Goal: Information Seeking & Learning: Learn about a topic

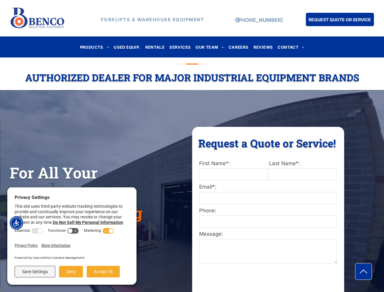
click at [192, 146] on div "Request a Quote or Service! Request a Quote or Service! First Name*: Last Name*…" at bounding box center [268, 220] width 152 height 187
click at [16, 223] on img "Accessibility Menu" at bounding box center [16, 222] width 13 height 13
